Goal: Transaction & Acquisition: Purchase product/service

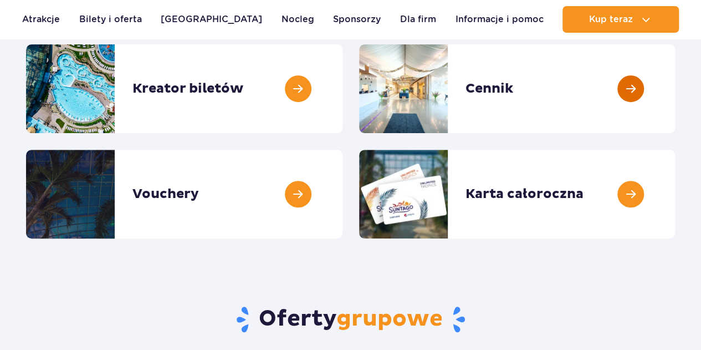
click at [675, 88] on link at bounding box center [675, 88] width 0 height 89
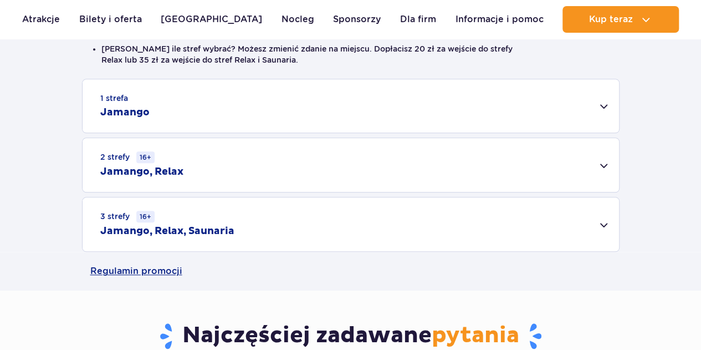
scroll to position [332, 0]
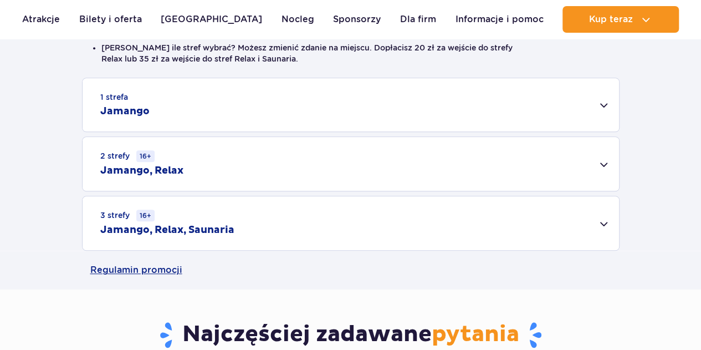
click at [240, 107] on div "1 strefa Jamango" at bounding box center [351, 104] width 536 height 53
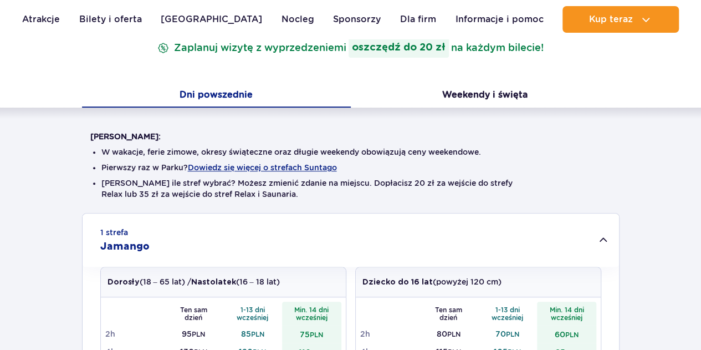
scroll to position [166, 0]
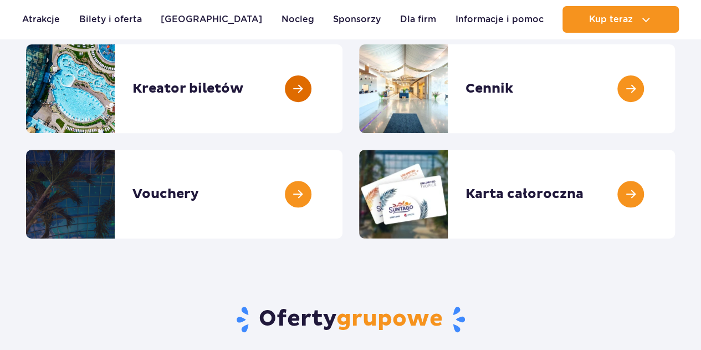
click at [342, 79] on link at bounding box center [342, 88] width 0 height 89
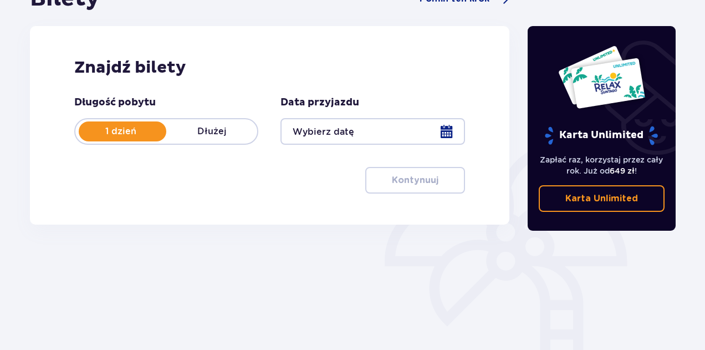
scroll to position [166, 0]
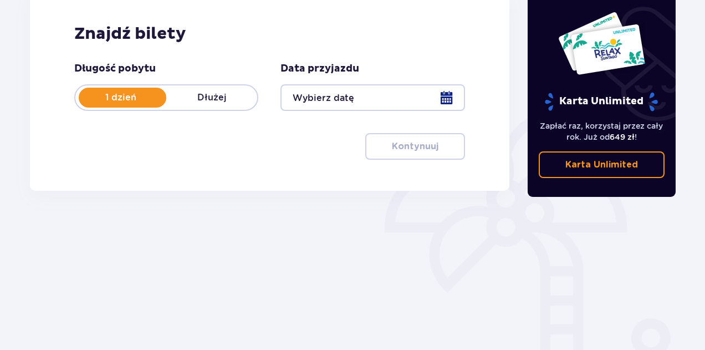
click at [321, 98] on div at bounding box center [372, 97] width 184 height 27
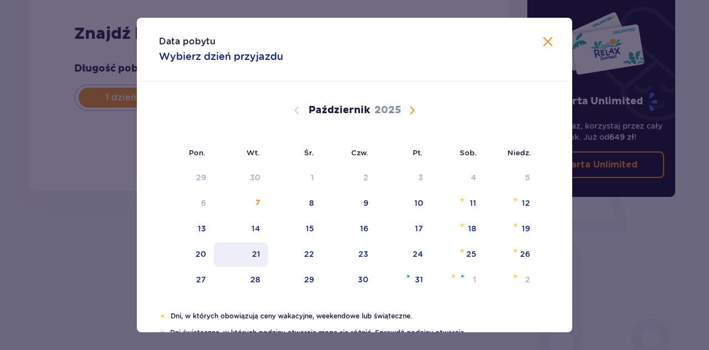
click at [253, 258] on div "21" at bounding box center [256, 253] width 8 height 11
type input "21.10.25"
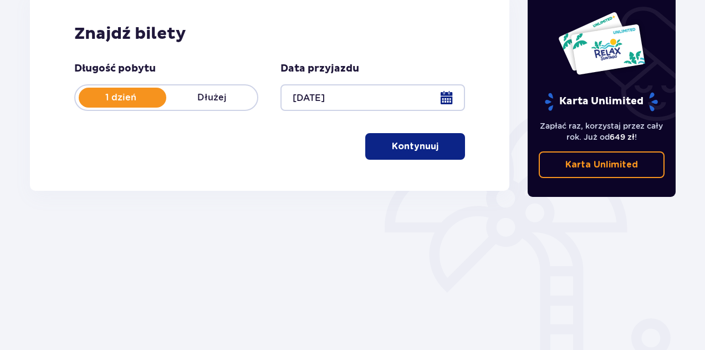
click at [392, 150] on p "Kontynuuj" at bounding box center [415, 146] width 47 height 12
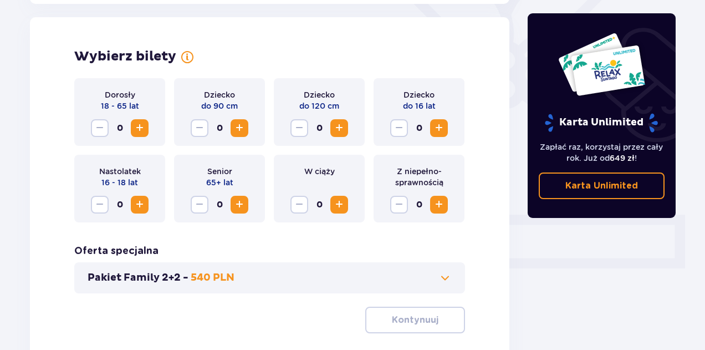
scroll to position [308, 0]
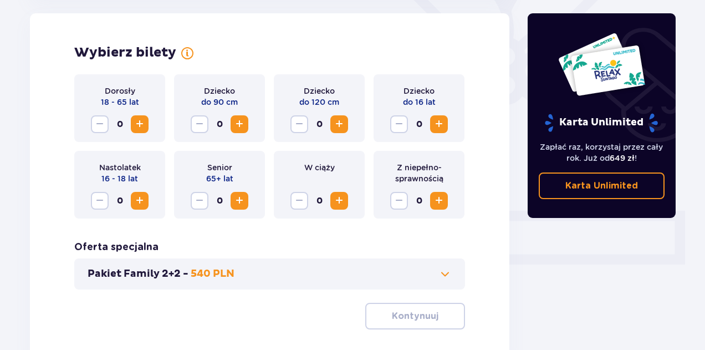
click at [137, 121] on span "Zwiększ" at bounding box center [139, 123] width 13 height 13
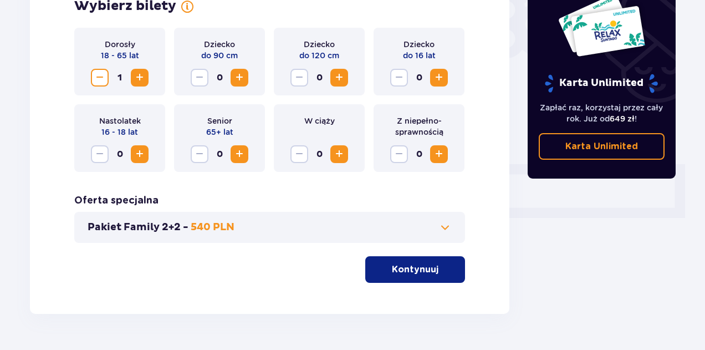
scroll to position [329, 0]
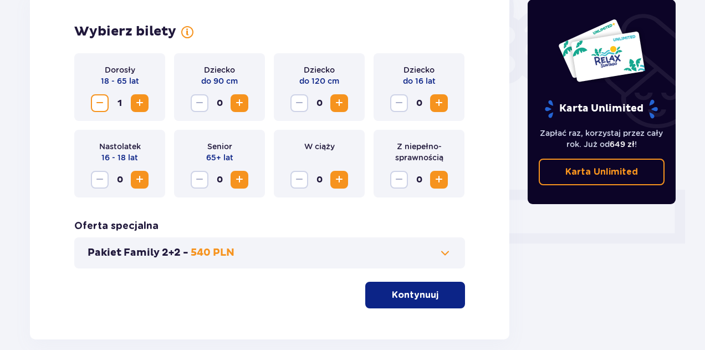
click at [442, 299] on span "button" at bounding box center [440, 294] width 13 height 13
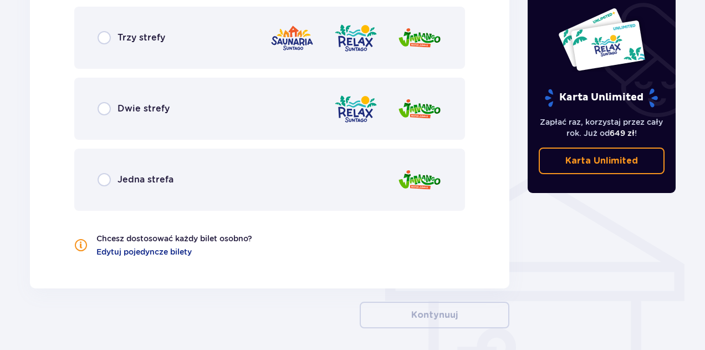
scroll to position [770, 0]
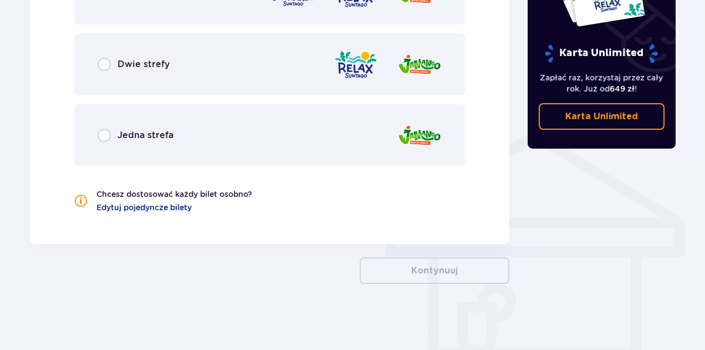
click at [110, 65] on input "radio" at bounding box center [104, 64] width 13 height 13
radio input "true"
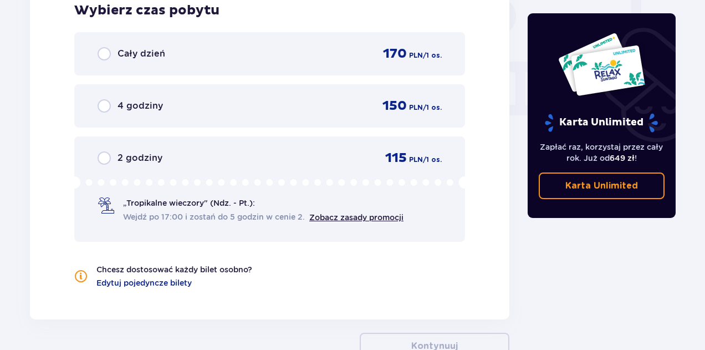
scroll to position [1001, 0]
